Goal: Task Accomplishment & Management: Use online tool/utility

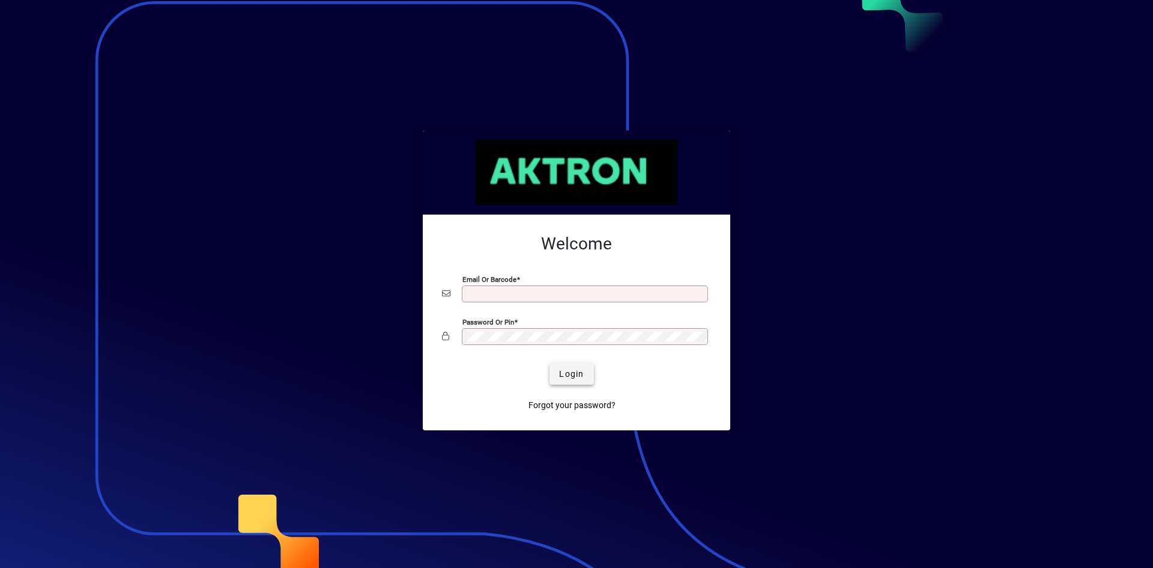
type input "**********"
click at [565, 378] on span "Login" at bounding box center [571, 374] width 25 height 13
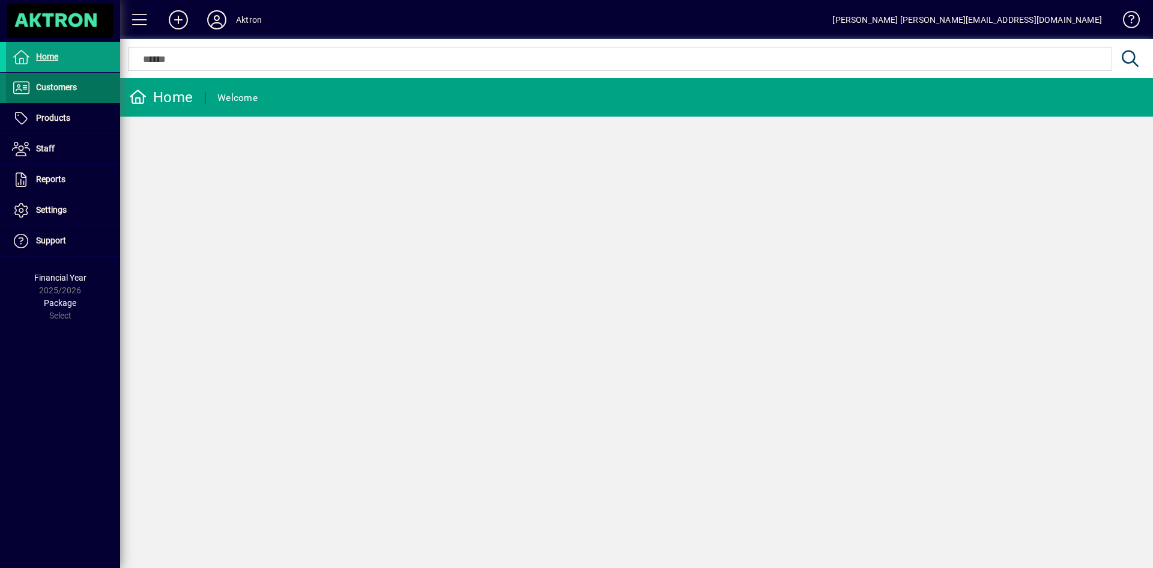
click at [76, 80] on span "Customers" at bounding box center [41, 87] width 71 height 14
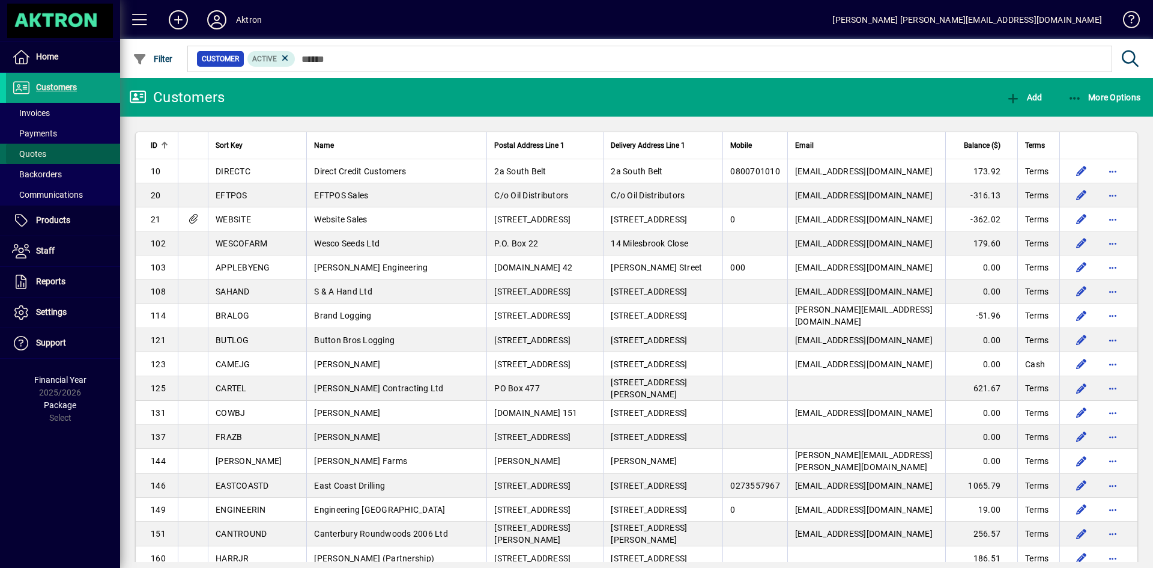
click at [74, 144] on span at bounding box center [63, 153] width 114 height 29
